Goal: Find specific page/section: Find specific page/section

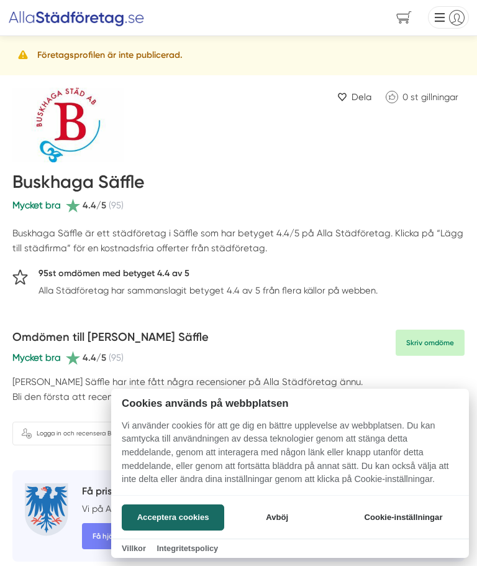
click at [200, 512] on button "Acceptera cookies" at bounding box center [173, 517] width 103 height 26
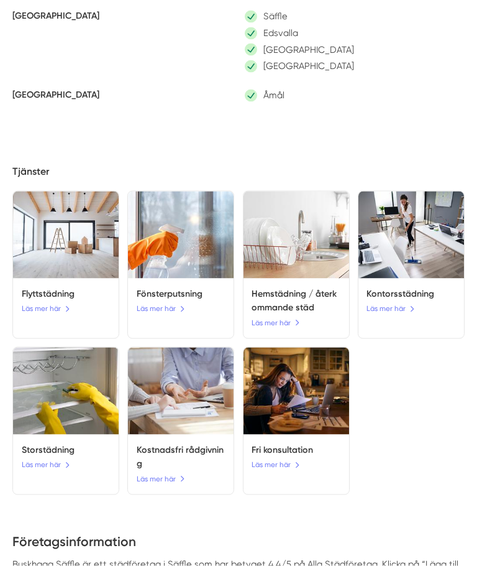
scroll to position [713, 0]
click at [58, 305] on link "Läs mer här" at bounding box center [46, 308] width 48 height 12
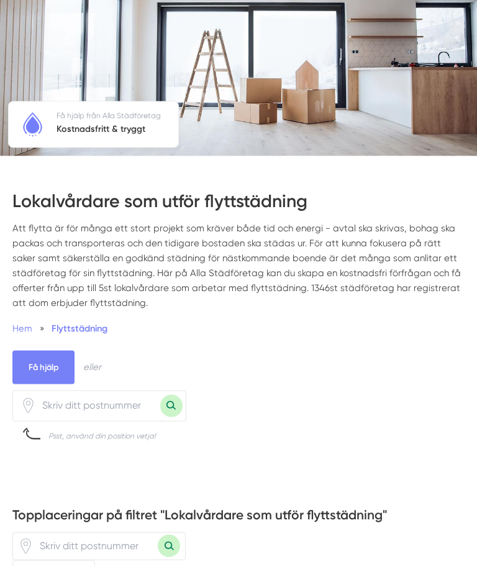
click at [128, 401] on input "number" at bounding box center [98, 405] width 124 height 24
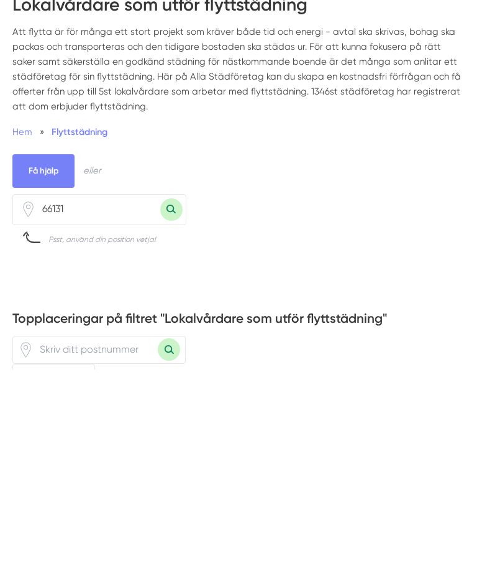
type input "66131"
click at [172, 395] on button "Sök med postnummer" at bounding box center [171, 406] width 22 height 22
